Goal: Information Seeking & Learning: Learn about a topic

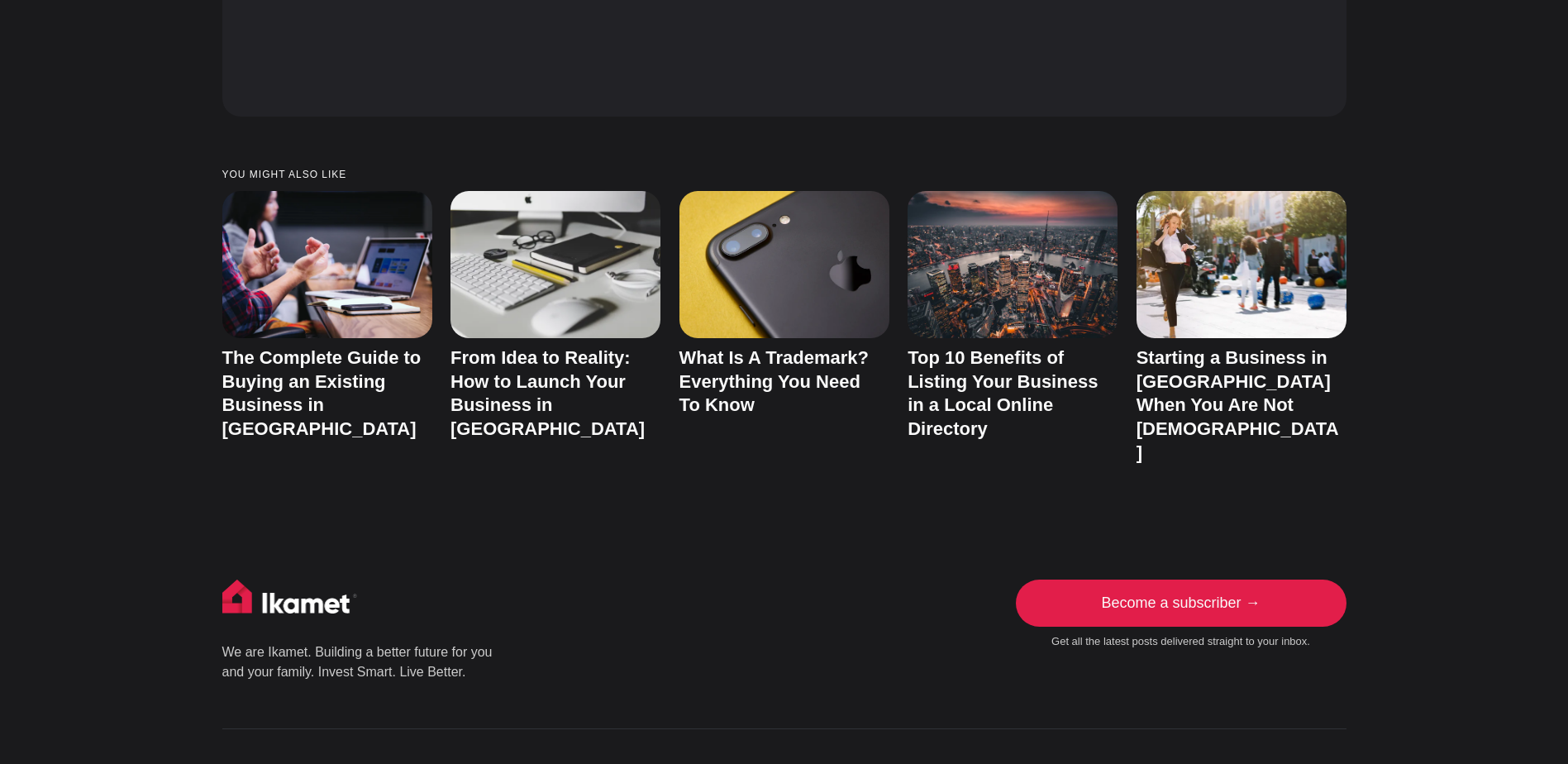
scroll to position [7659, 0]
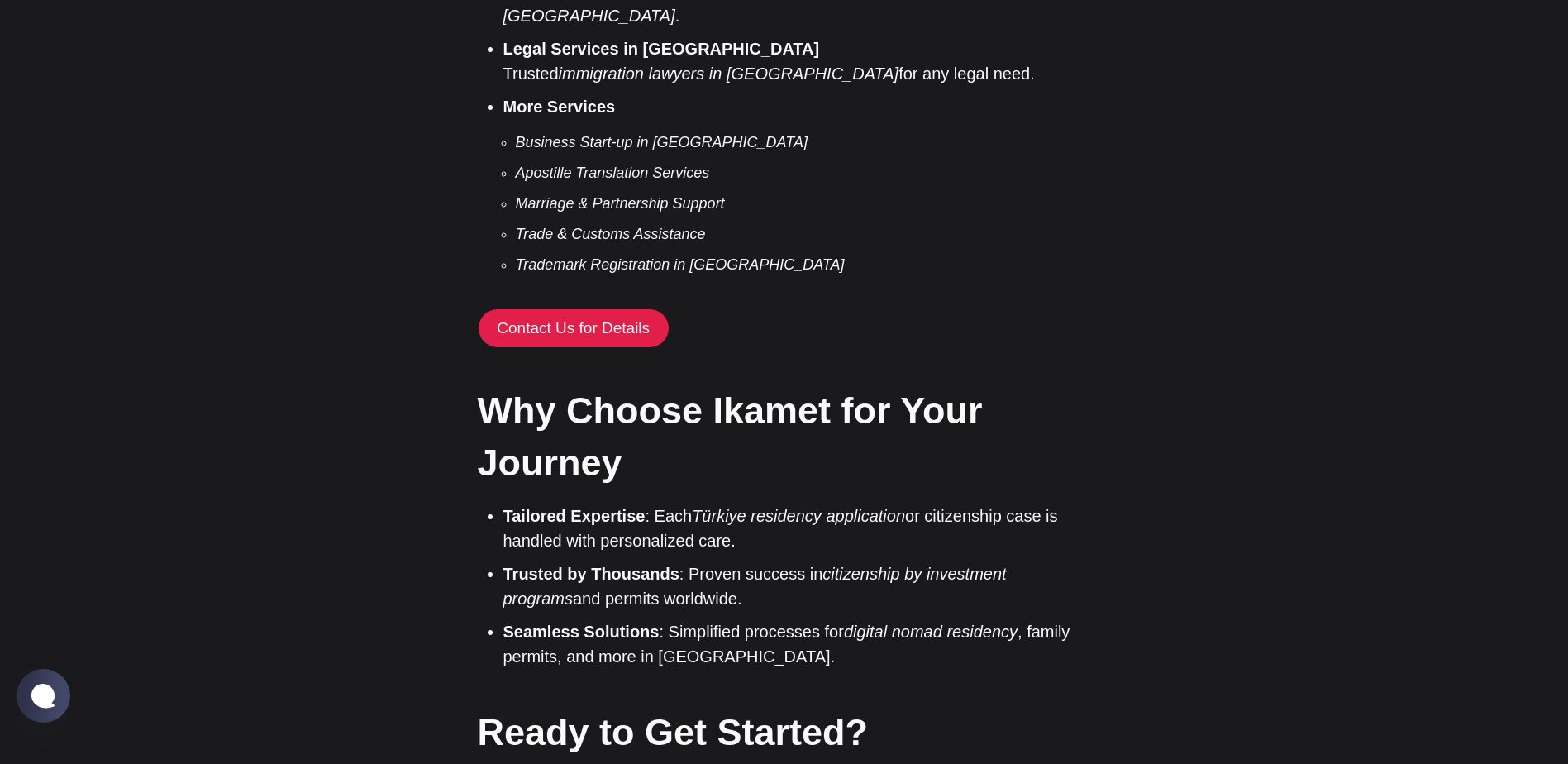
scroll to position [3510, 0]
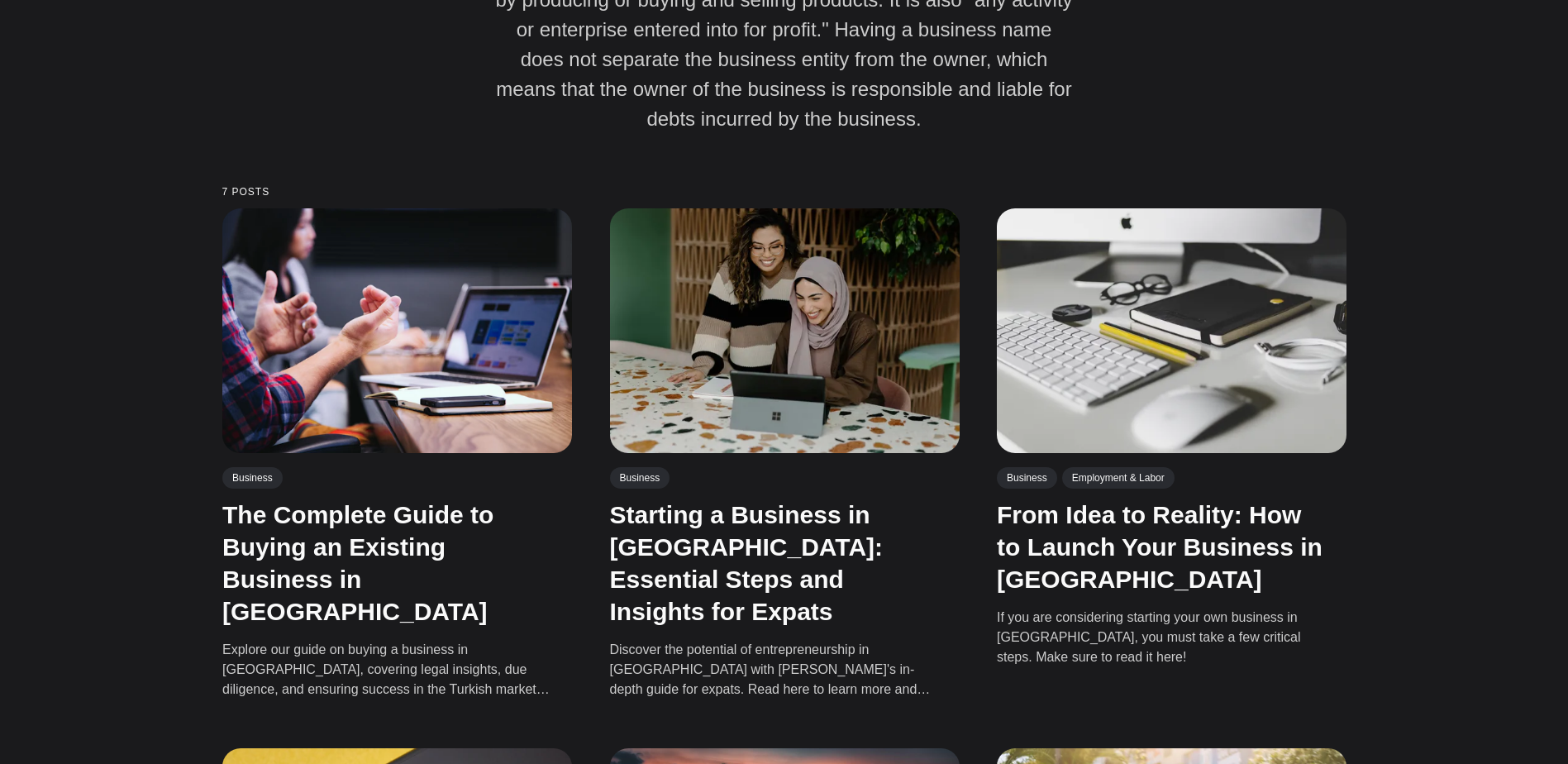
scroll to position [393, 0]
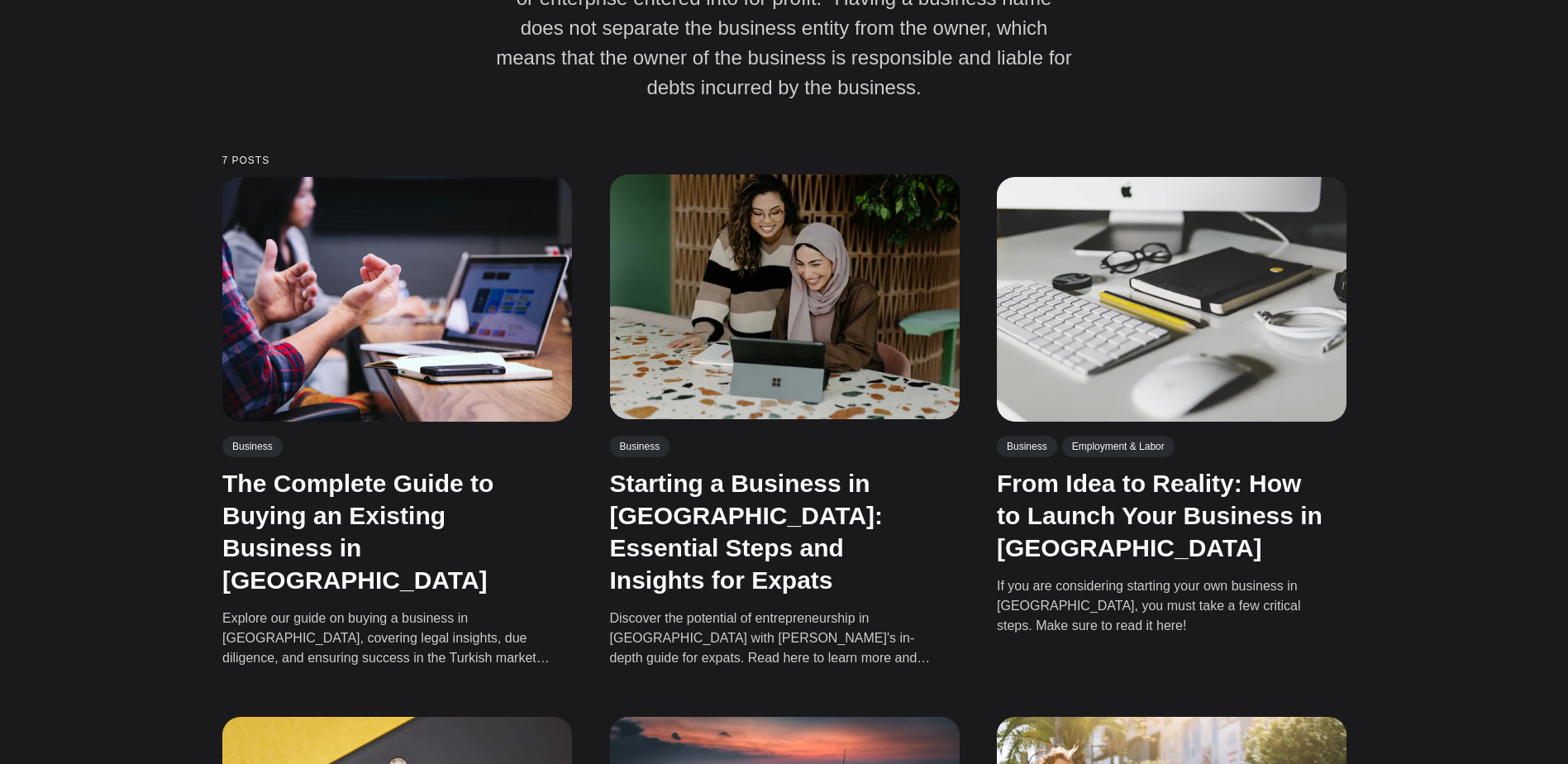
click at [788, 334] on img at bounding box center [784, 296] width 349 height 244
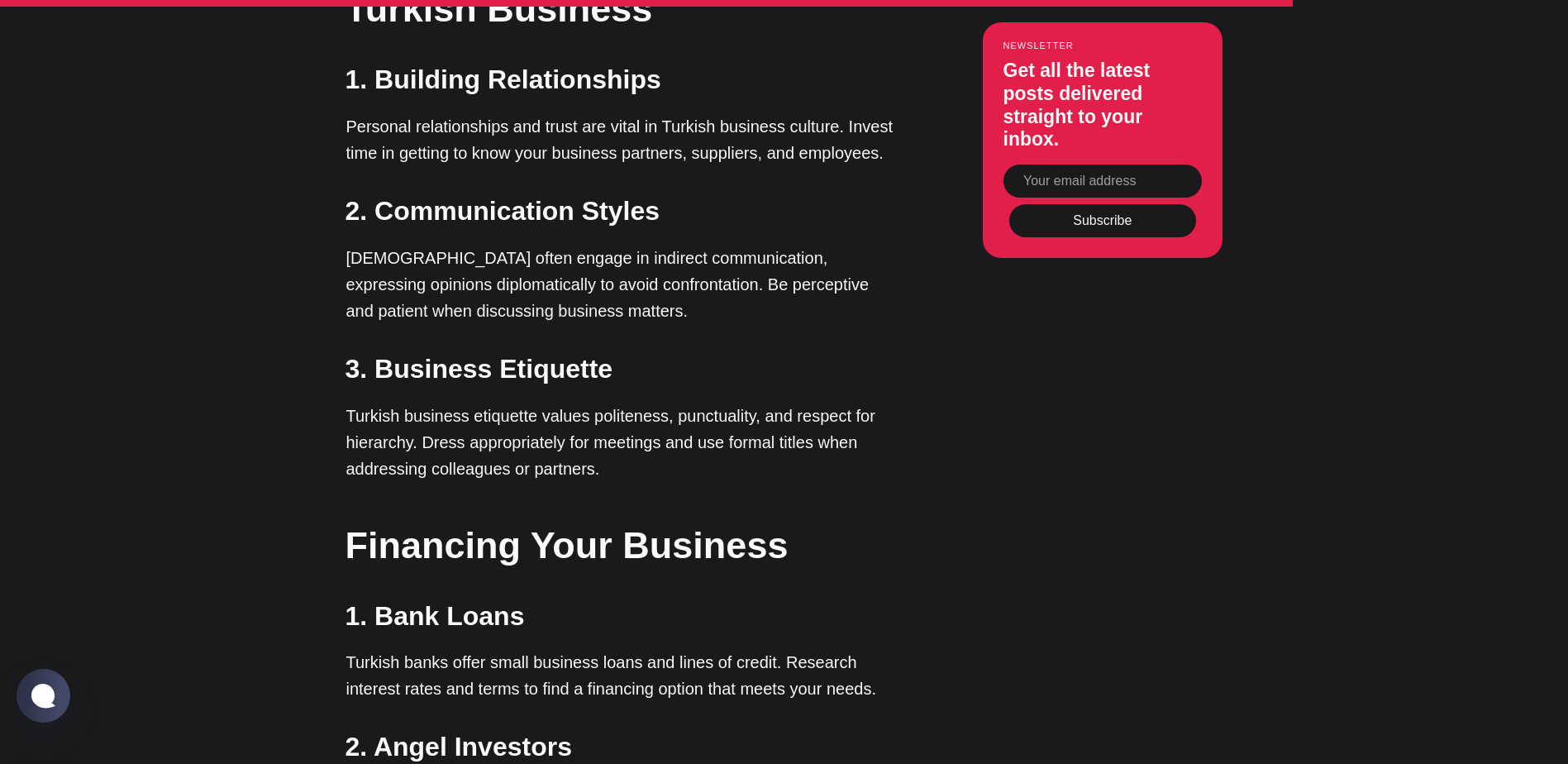
scroll to position [5538, 0]
